Goal: Transaction & Acquisition: Purchase product/service

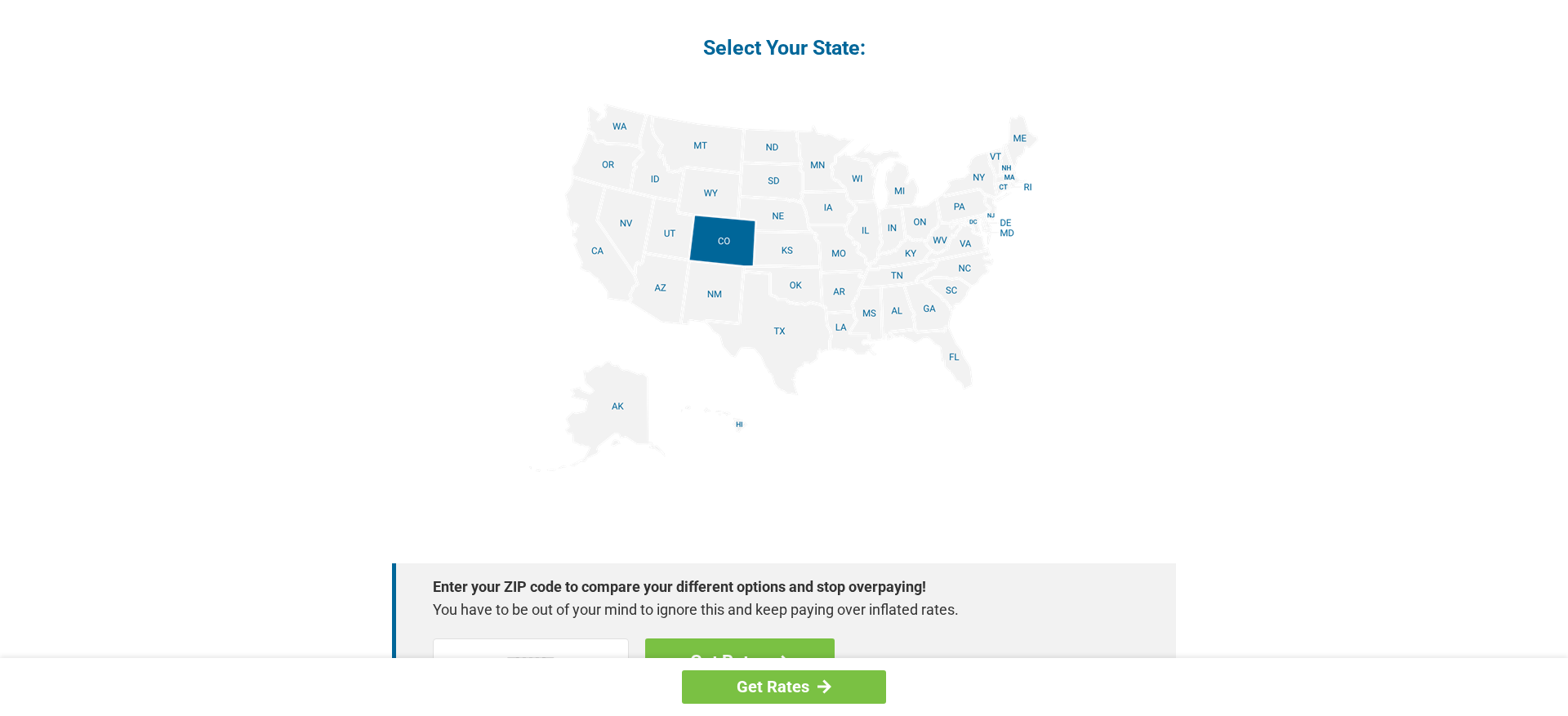
scroll to position [1963, 0]
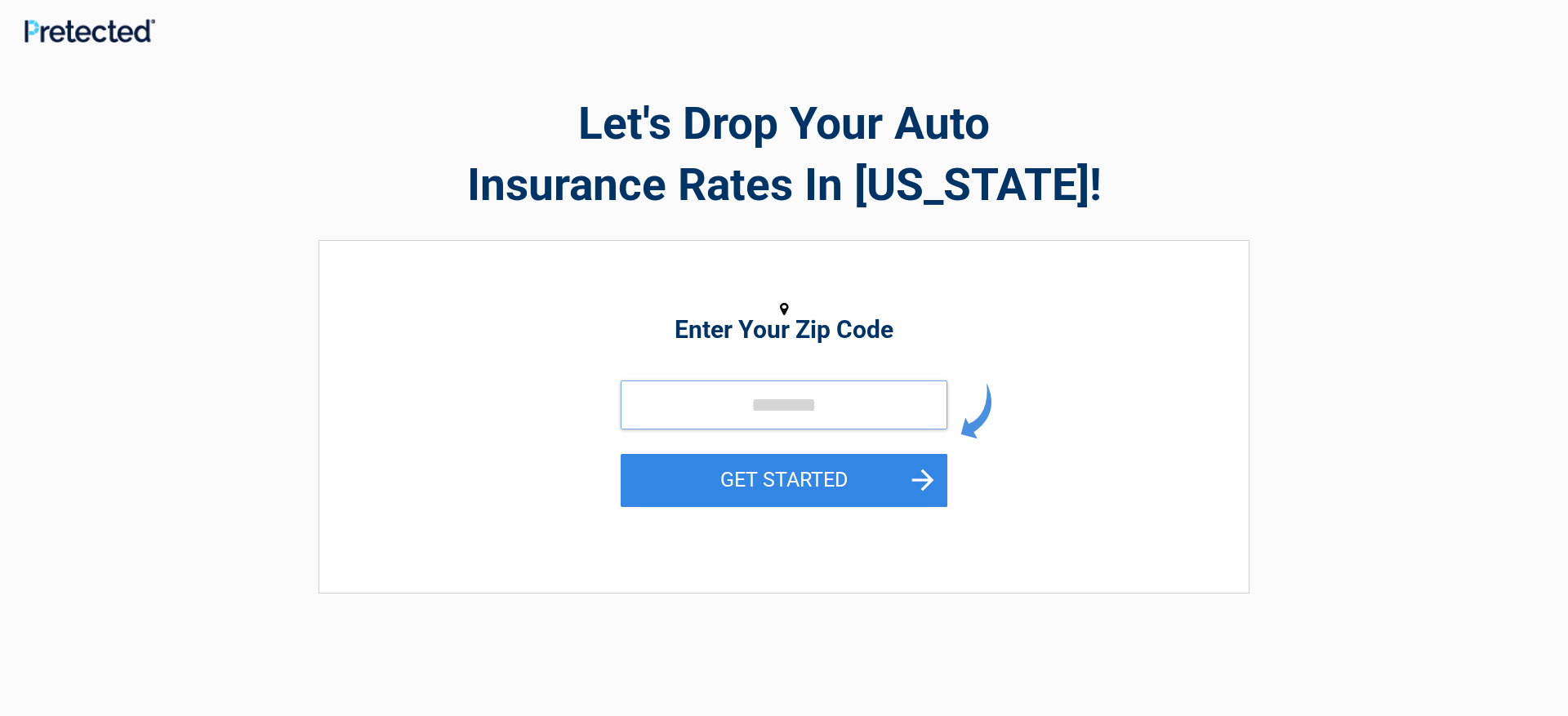
click at [668, 418] on input "tel" at bounding box center [783, 405] width 326 height 49
click at [708, 419] on input "tel" at bounding box center [783, 405] width 326 height 49
click at [707, 420] on input "tel" at bounding box center [783, 405] width 326 height 49
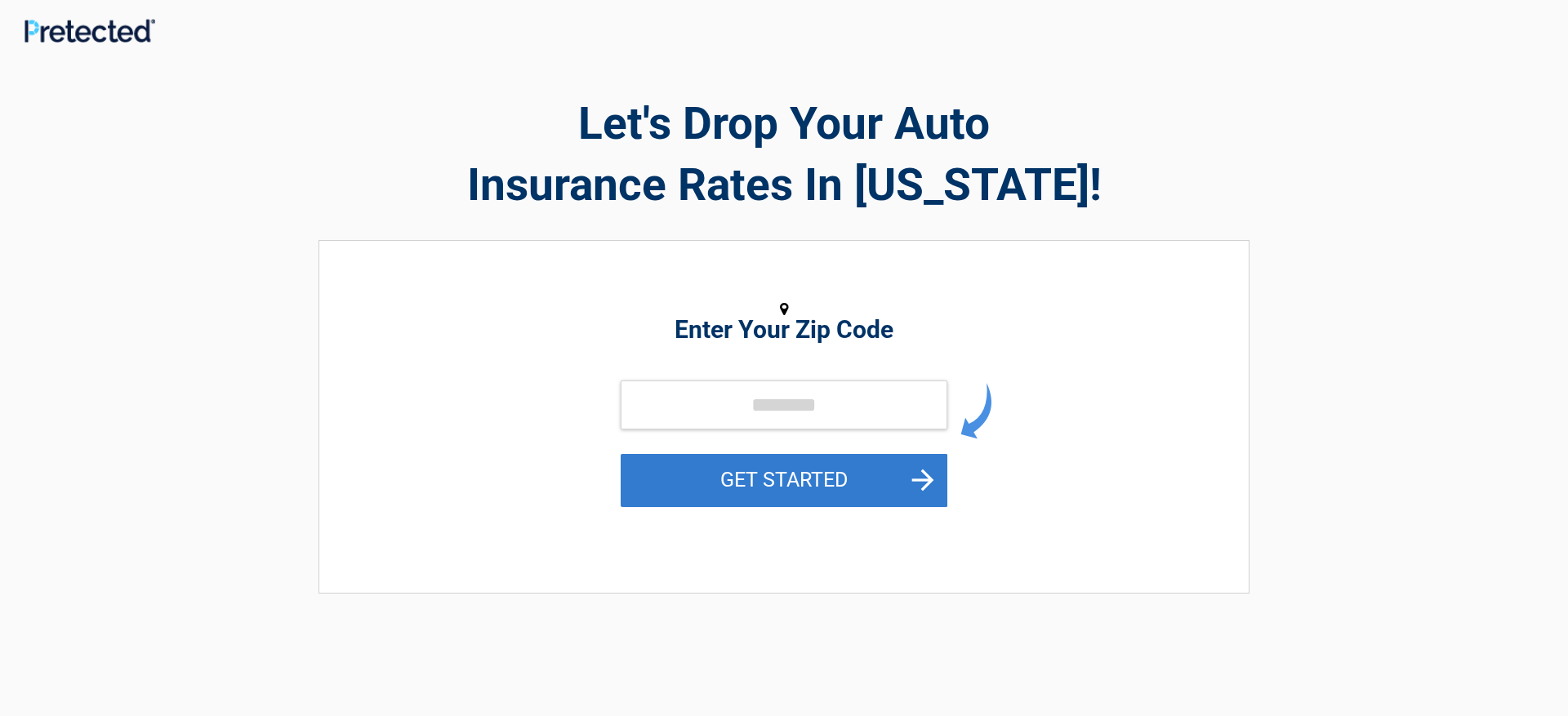
click at [712, 480] on button "GET STARTED" at bounding box center [783, 480] width 326 height 53
type input "*****"
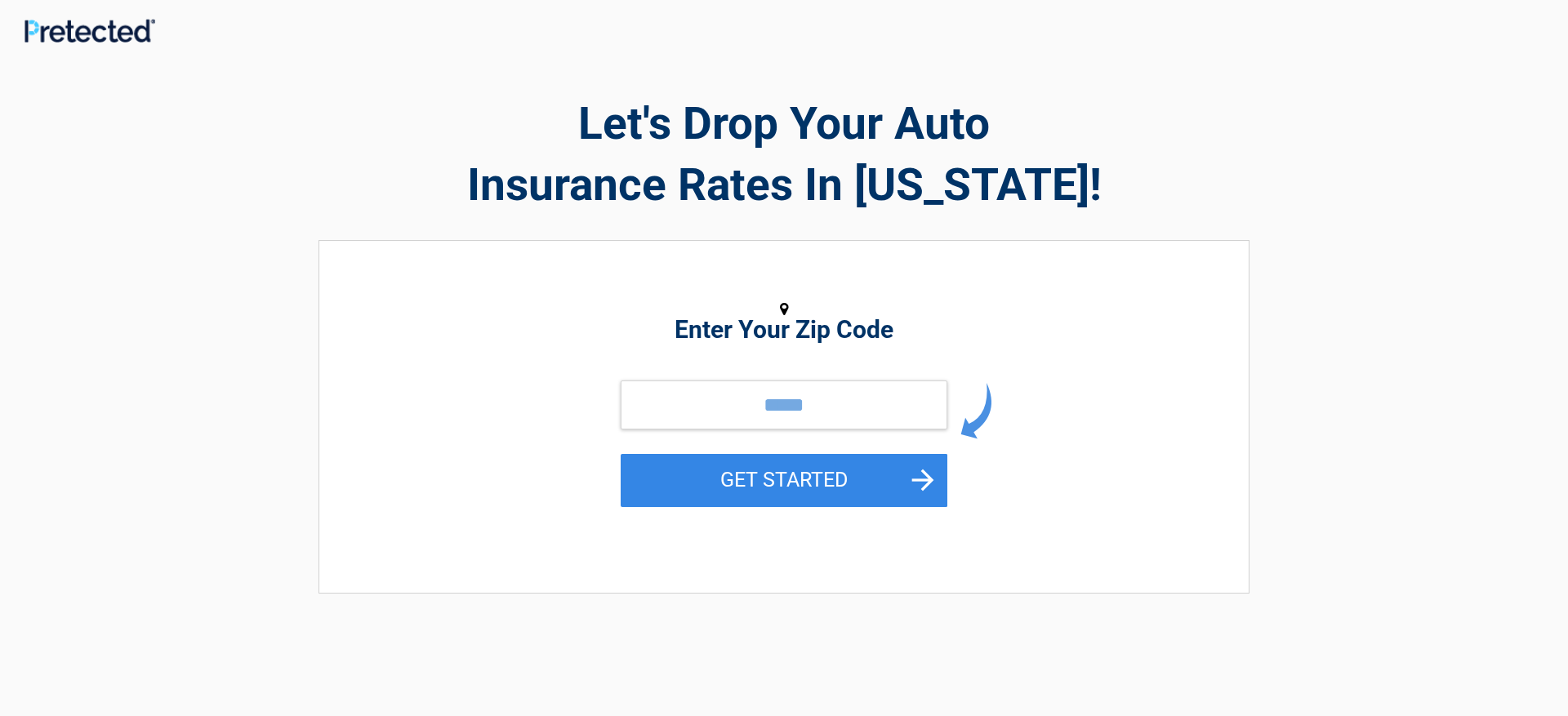
drag, startPoint x: 858, startPoint y: 494, endPoint x: 1076, endPoint y: 456, distance: 221.3
click at [858, 494] on button "GET STARTED" at bounding box center [783, 480] width 326 height 53
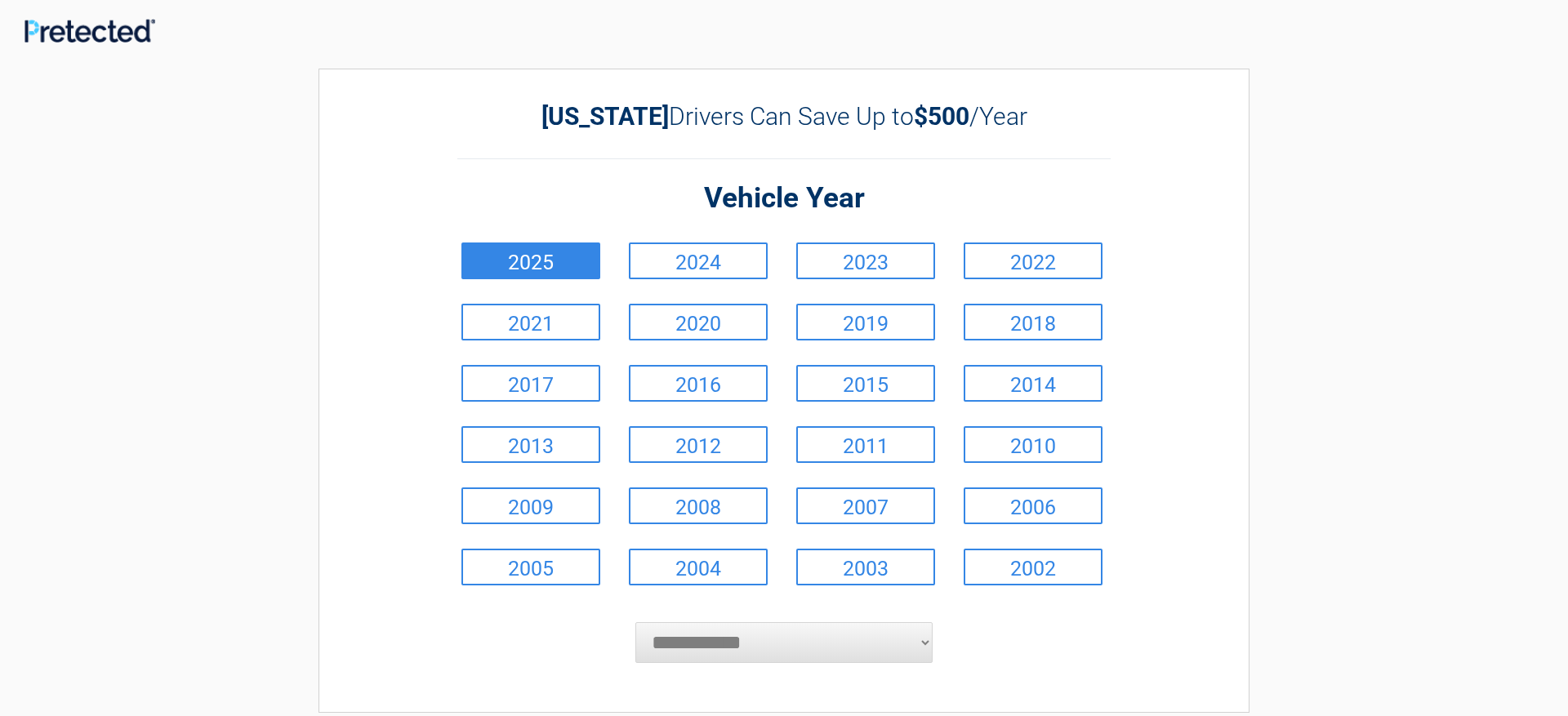
click at [510, 255] on link "2025" at bounding box center [531, 260] width 139 height 36
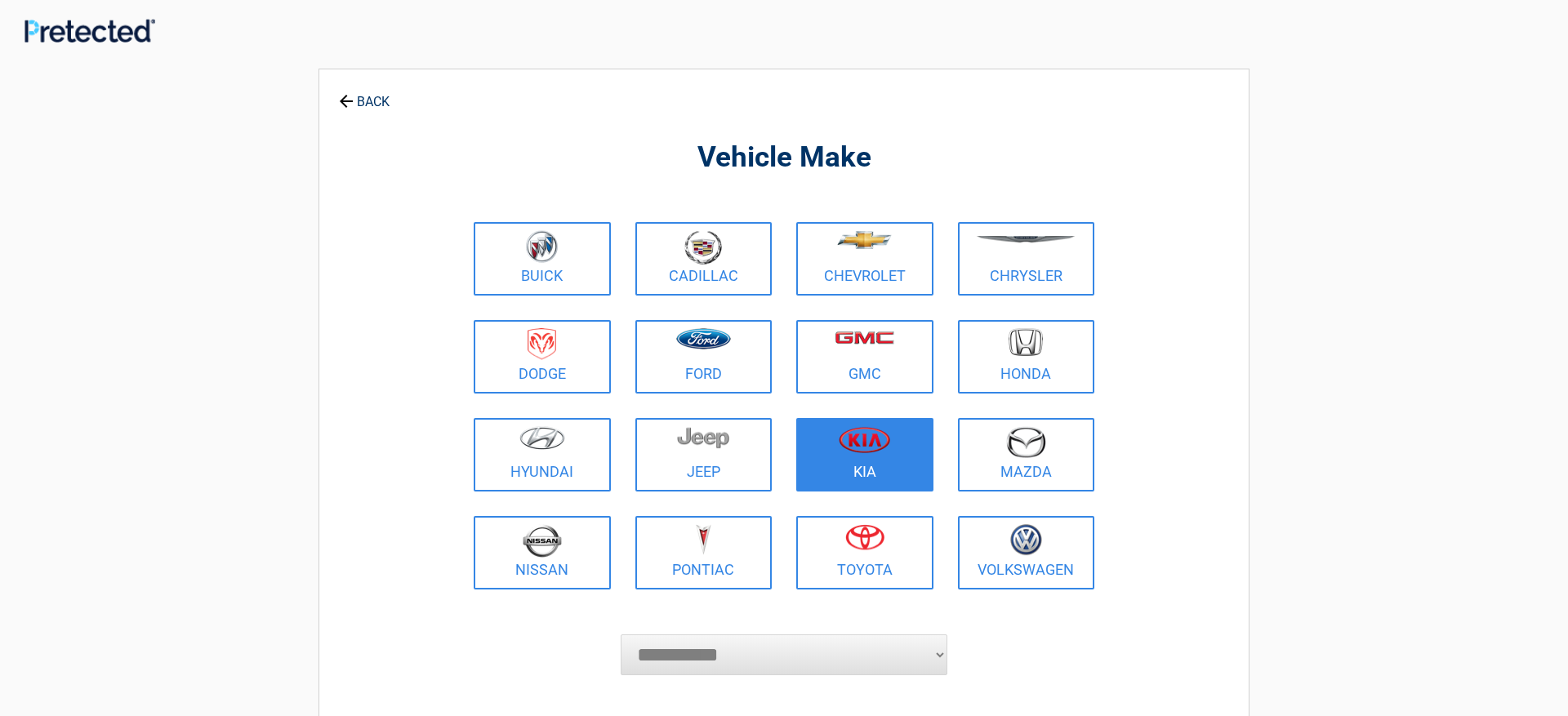
drag, startPoint x: 888, startPoint y: 453, endPoint x: 942, endPoint y: 448, distance: 54.2
click at [888, 453] on figure at bounding box center [864, 444] width 118 height 36
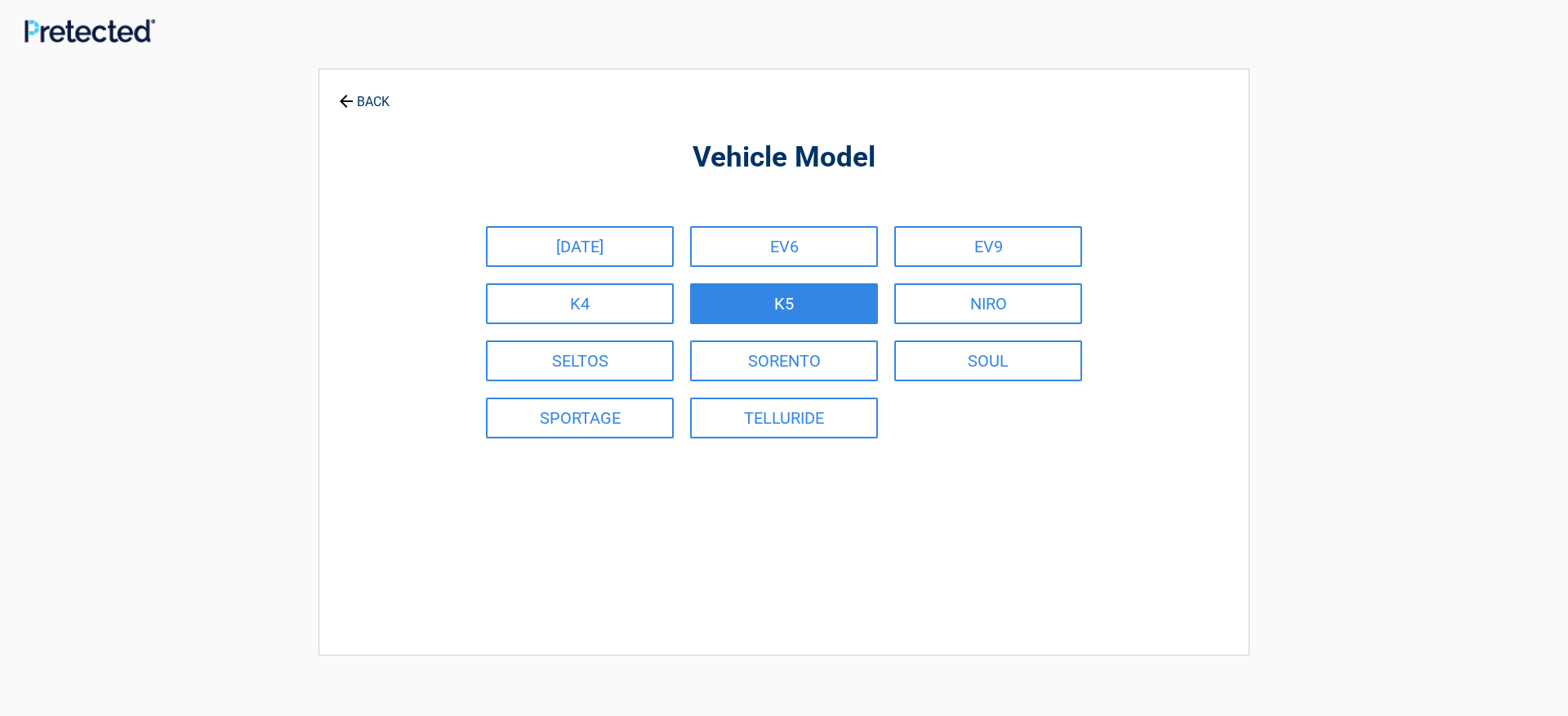
drag, startPoint x: 951, startPoint y: 308, endPoint x: 998, endPoint y: 308, distance: 47.0
click at [951, 308] on link "NIRO" at bounding box center [988, 304] width 188 height 41
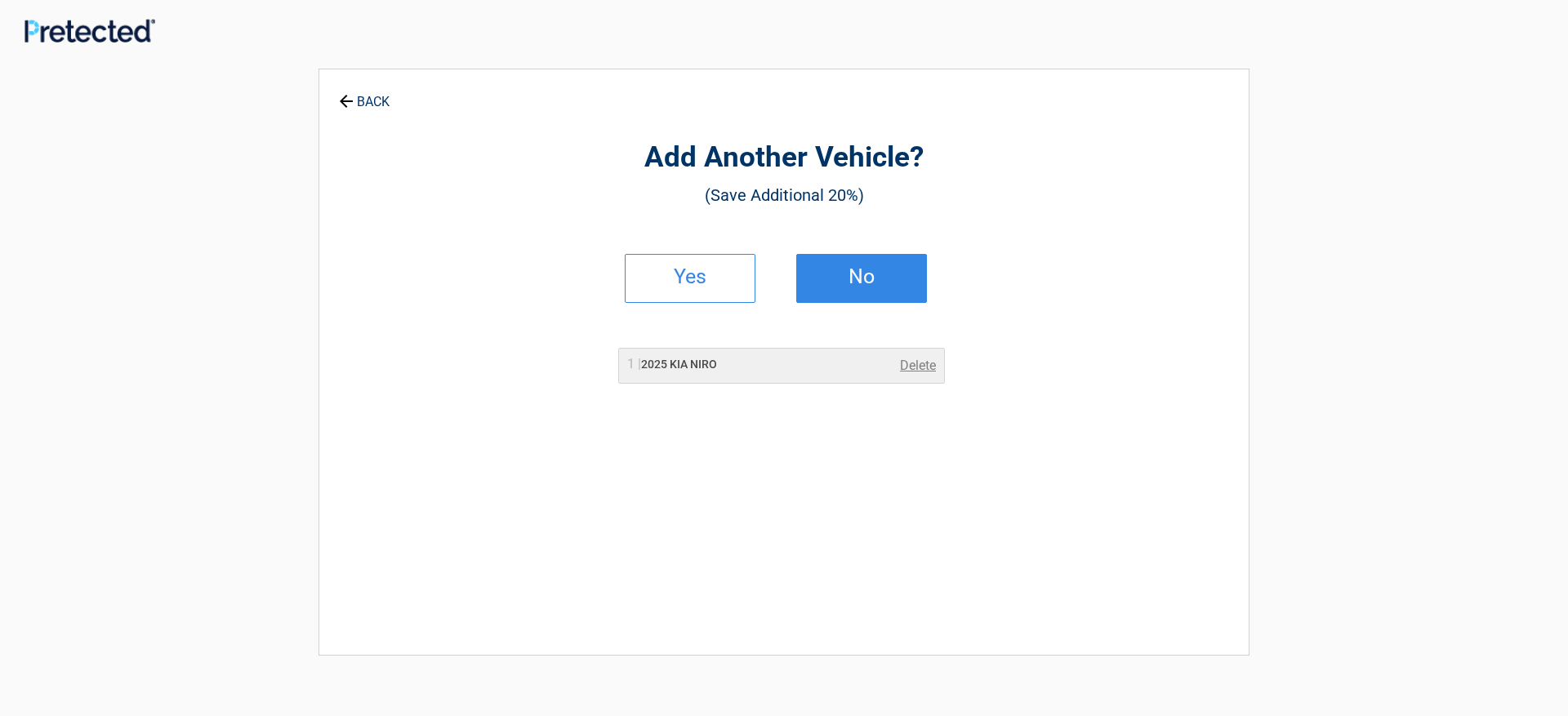
click at [898, 292] on link "No" at bounding box center [862, 279] width 131 height 49
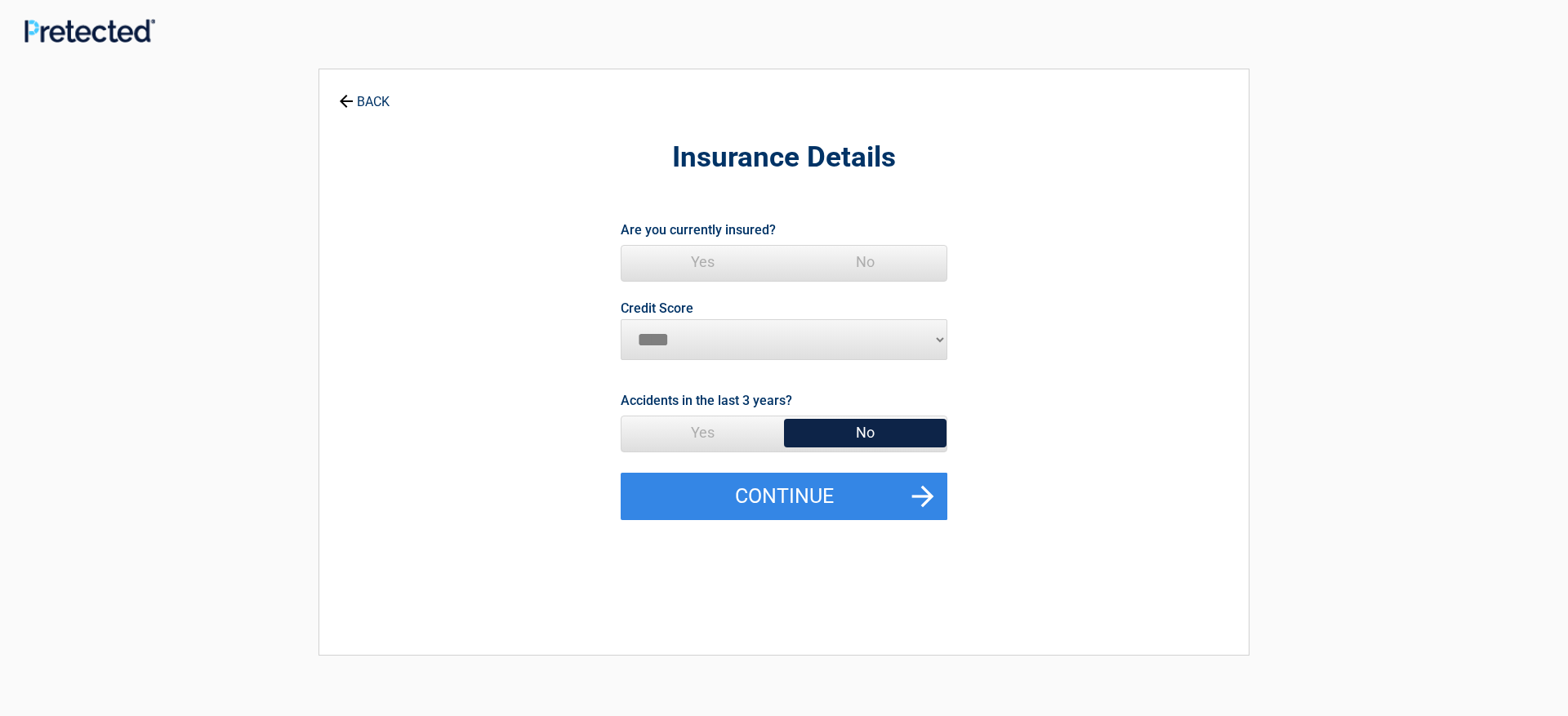
click at [708, 266] on span "Yes" at bounding box center [703, 262] width 163 height 33
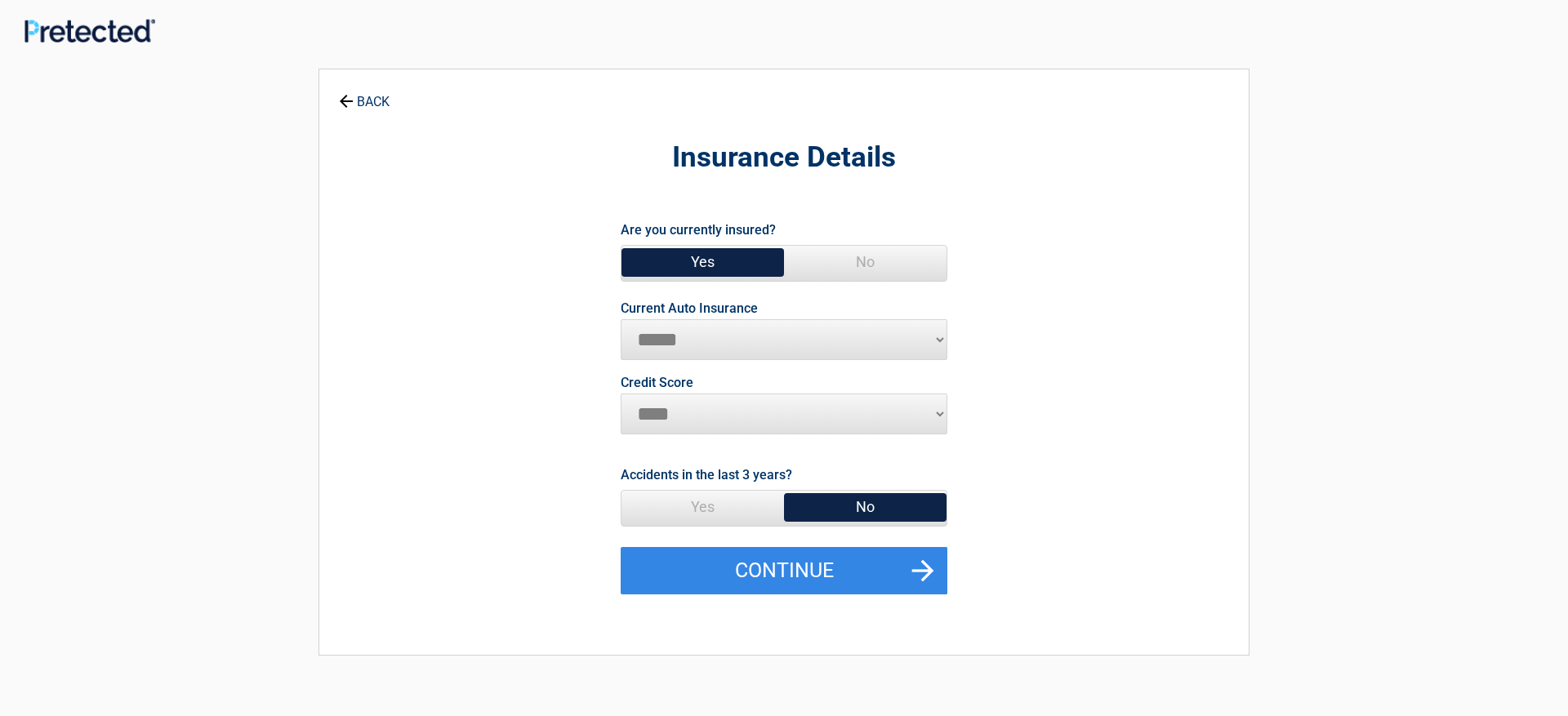
select select "***"
click at [902, 523] on span "No" at bounding box center [865, 507] width 163 height 33
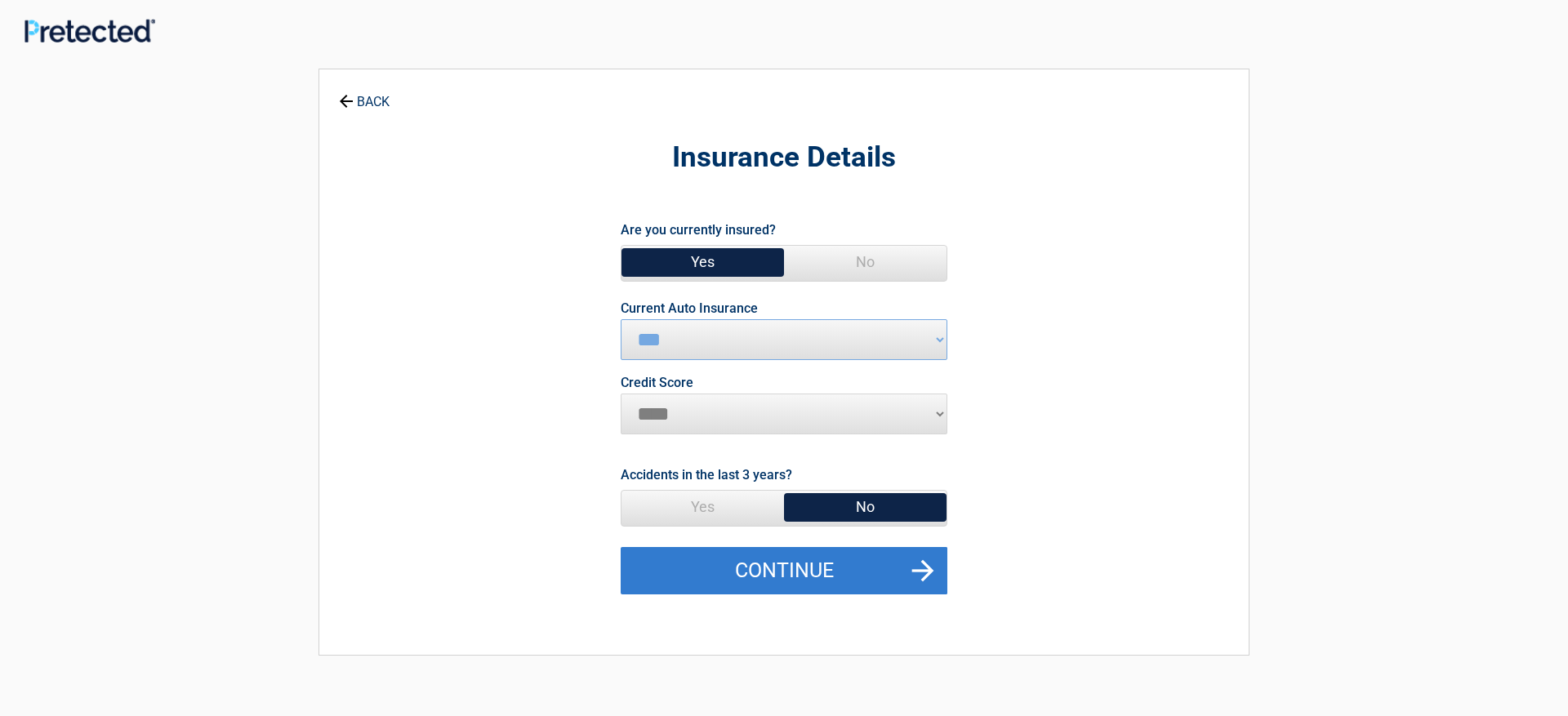
click at [889, 594] on button "Continue" at bounding box center [783, 570] width 326 height 48
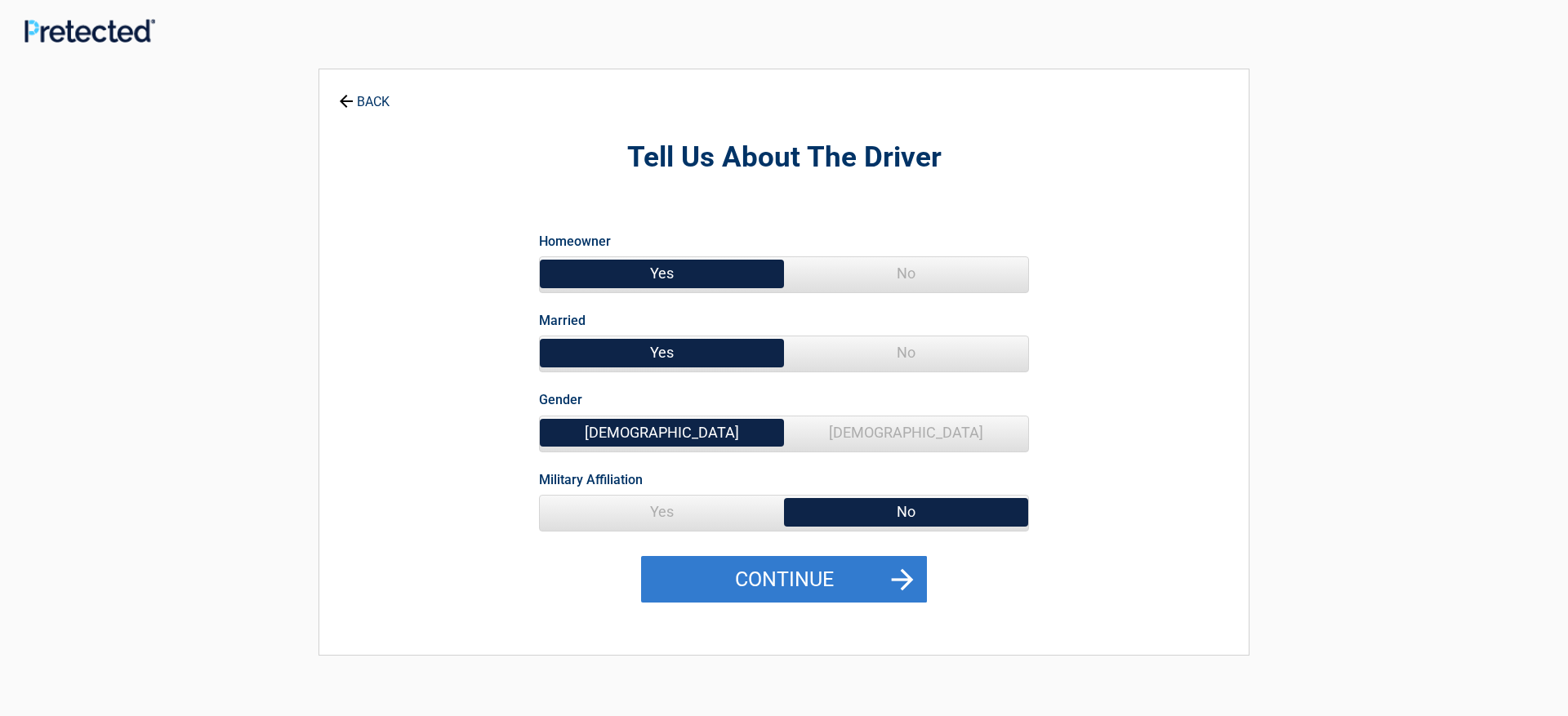
click at [760, 604] on button "Continue" at bounding box center [784, 580] width 286 height 48
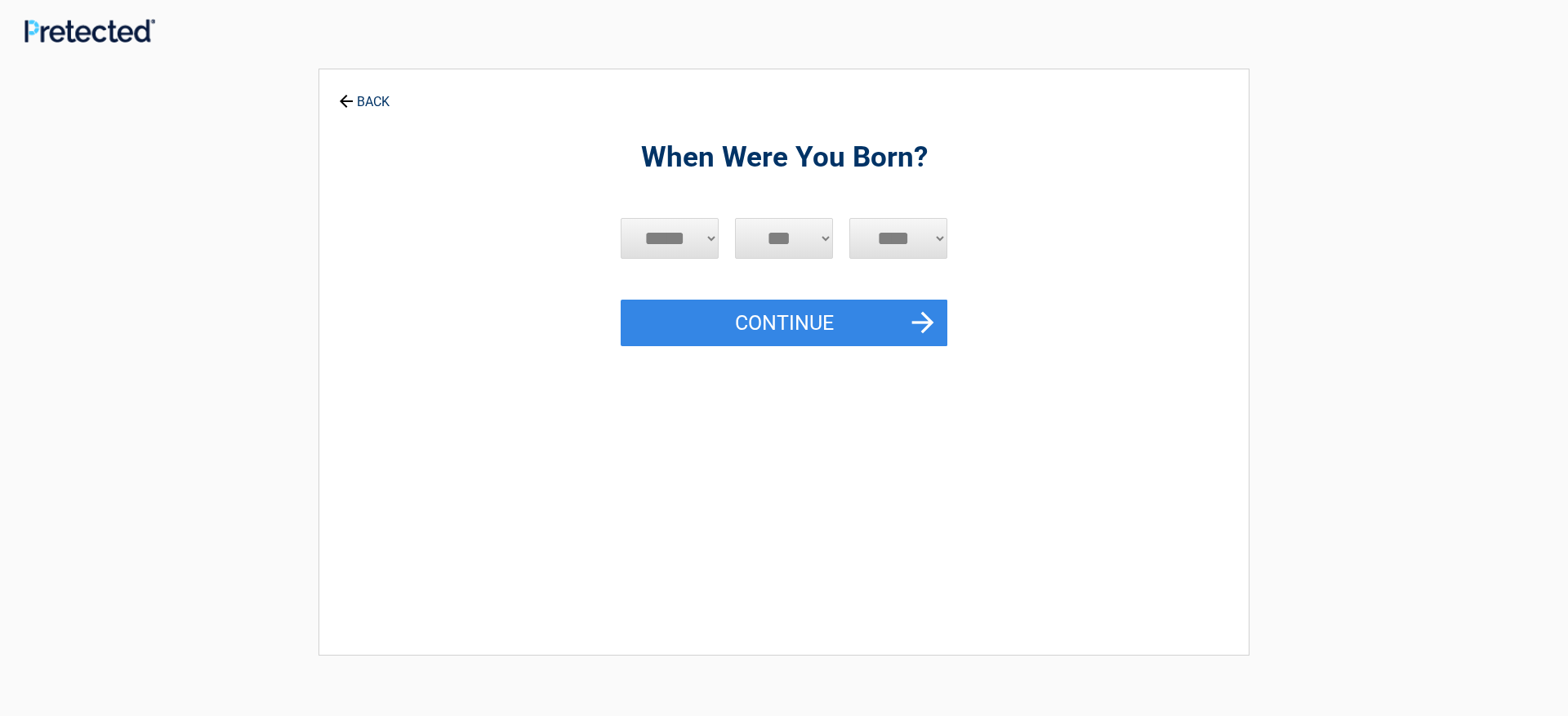
select select "*"
select select "**"
select select "****"
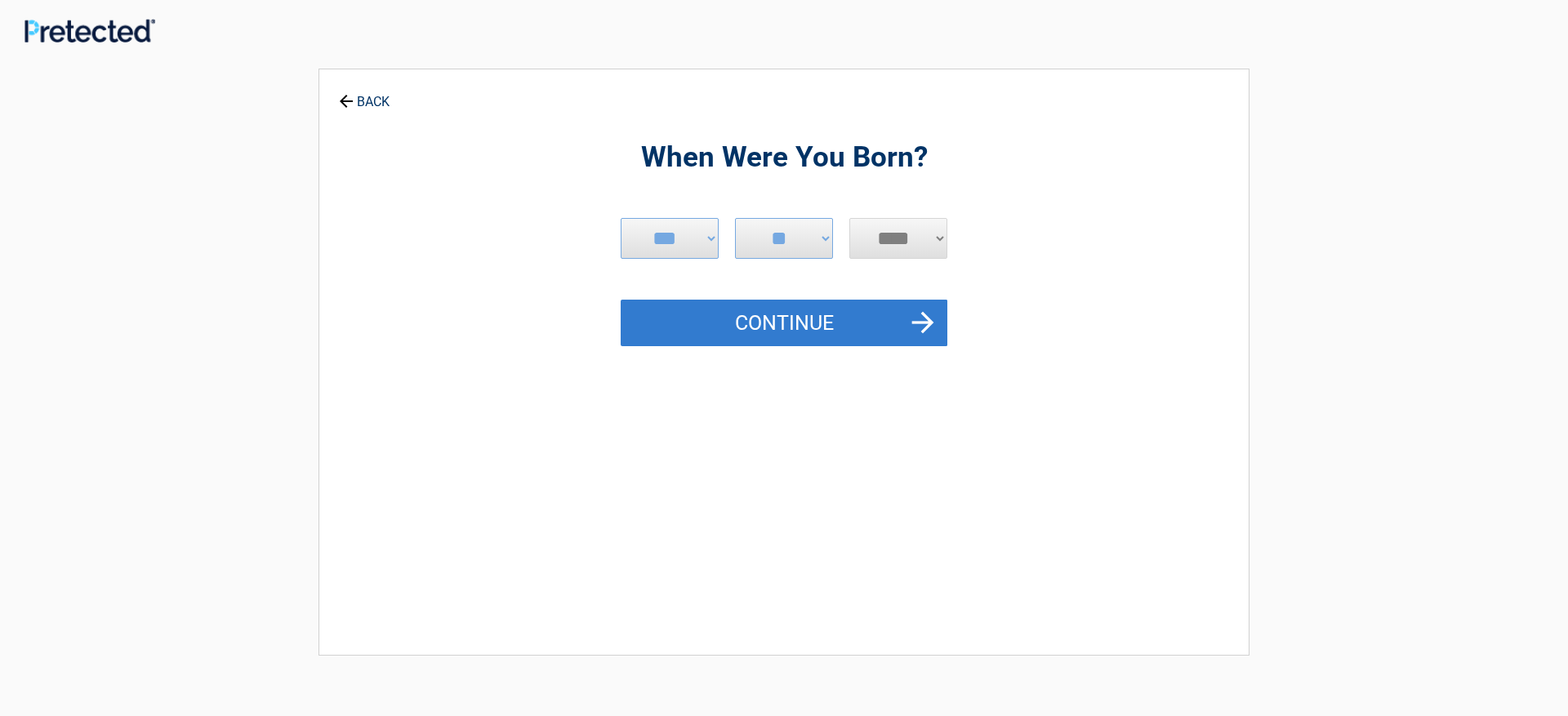
click at [789, 321] on button "Continue" at bounding box center [783, 323] width 326 height 48
